Goal: Entertainment & Leisure: Consume media (video, audio)

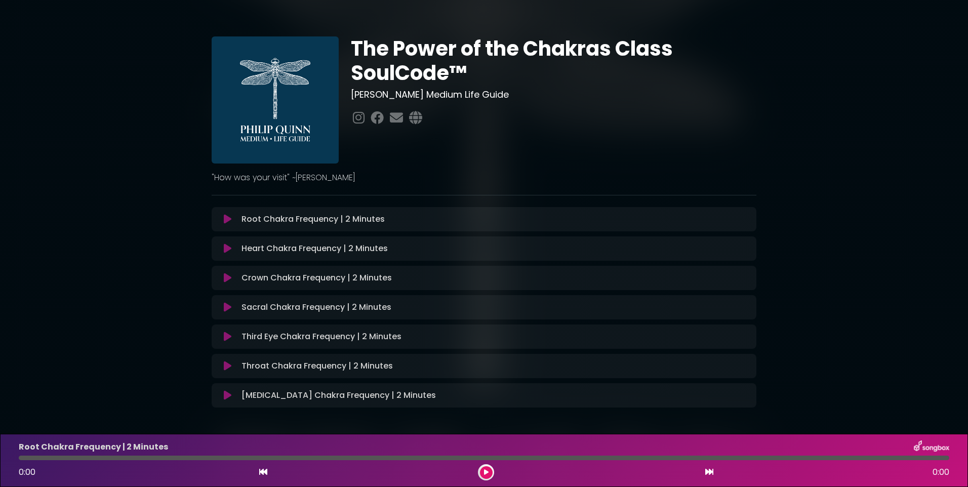
click at [227, 216] on icon at bounding box center [228, 219] width 8 height 10
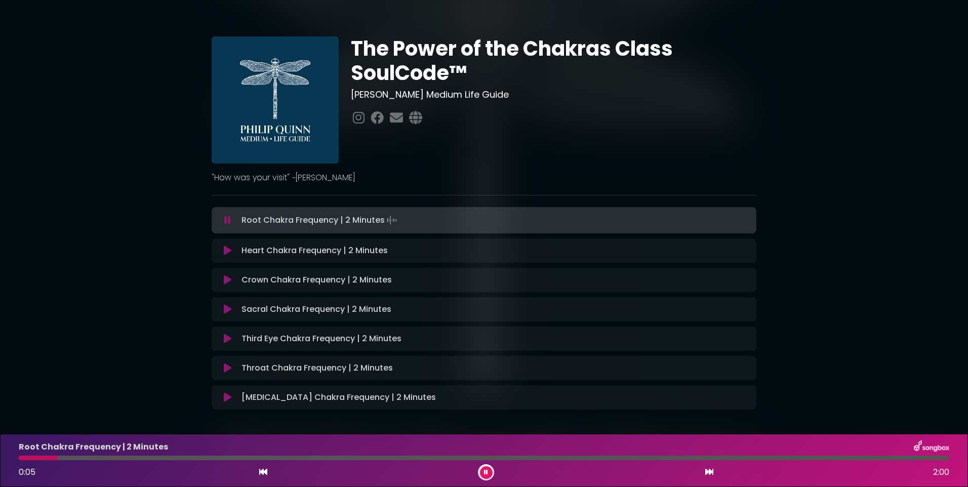
click at [485, 469] on icon at bounding box center [486, 472] width 4 height 6
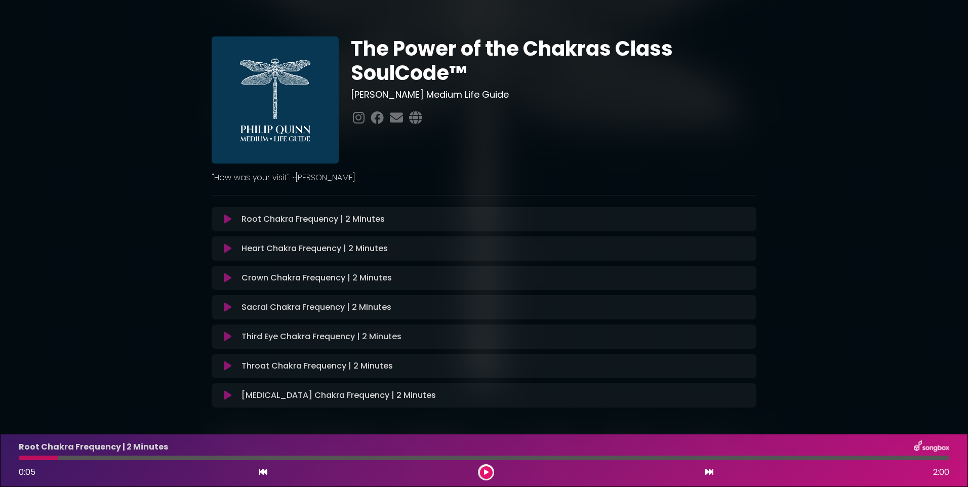
click at [18, 458] on div at bounding box center [484, 458] width 942 height 5
click at [19, 459] on div at bounding box center [38, 458] width 39 height 5
click at [20, 458] on div at bounding box center [38, 458] width 39 height 5
drag, startPoint x: 60, startPoint y: 457, endPoint x: 50, endPoint y: 457, distance: 10.1
click at [50, 457] on div at bounding box center [484, 458] width 930 height 5
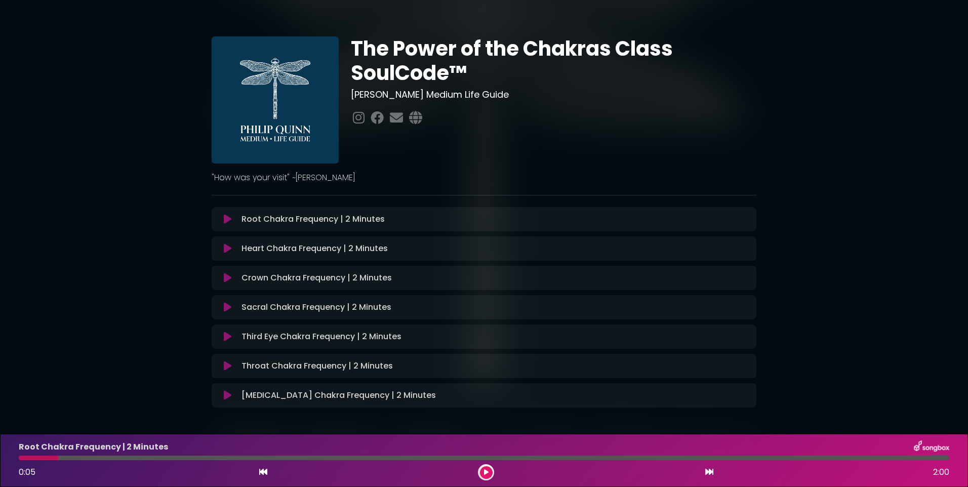
click at [266, 474] on icon at bounding box center [263, 472] width 8 height 8
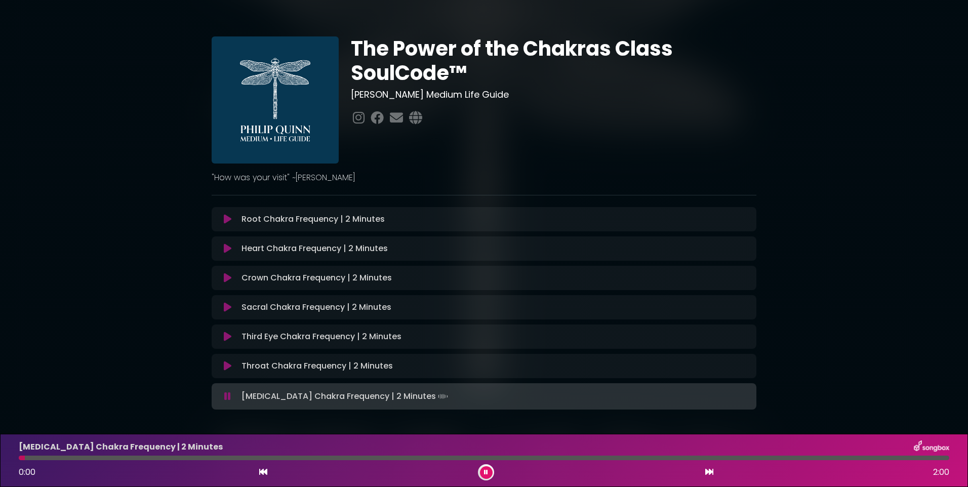
click at [266, 474] on icon at bounding box center [263, 472] width 8 height 8
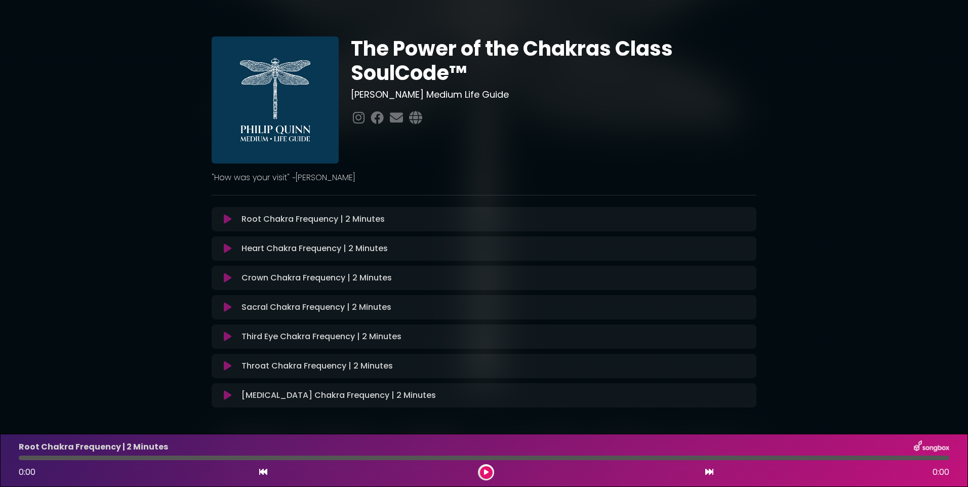
click at [225, 216] on icon at bounding box center [228, 219] width 8 height 10
